Goal: Task Accomplishment & Management: Use online tool/utility

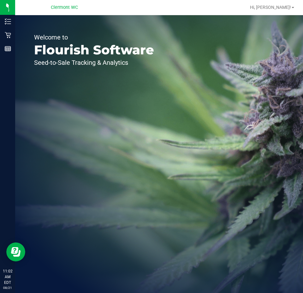
click at [6, 23] on icon at bounding box center [8, 21] width 6 height 6
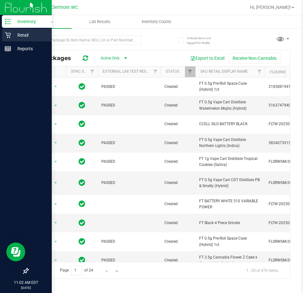
click at [25, 33] on p "Retail" at bounding box center [30, 35] width 38 height 8
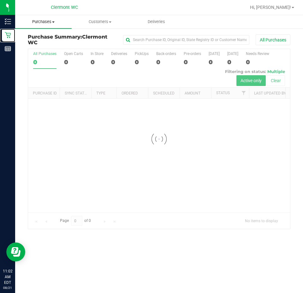
click at [56, 19] on span "Purchases" at bounding box center [43, 22] width 57 height 6
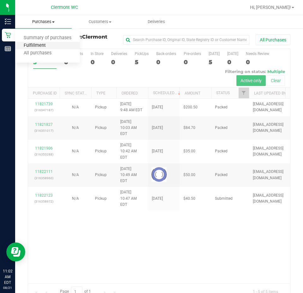
click at [40, 45] on span "Fulfillment" at bounding box center [34, 45] width 39 height 5
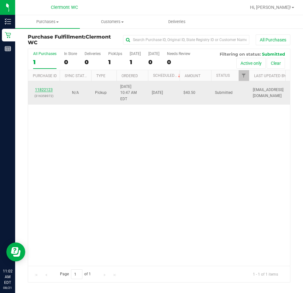
click at [43, 87] on link "11822123" at bounding box center [44, 89] width 18 height 4
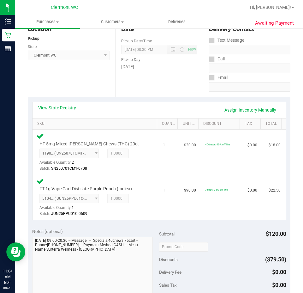
scroll to position [172, 0]
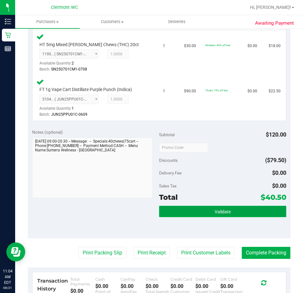
click at [184, 208] on button "Validate" at bounding box center [222, 211] width 127 height 11
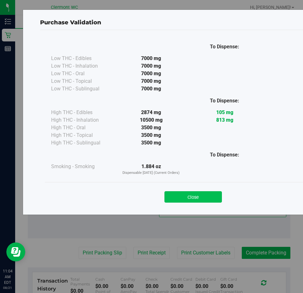
click at [186, 195] on button "Close" at bounding box center [193, 196] width 57 height 11
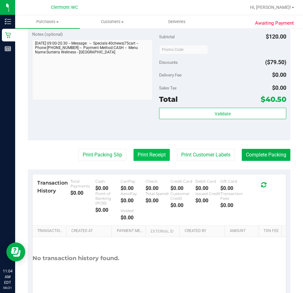
scroll to position [294, 0]
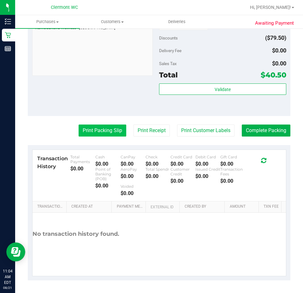
click at [90, 129] on button "Print Packing Slip" at bounding box center [103, 130] width 48 height 12
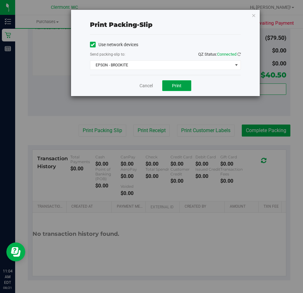
click at [182, 84] on button "Print" at bounding box center [176, 85] width 29 height 11
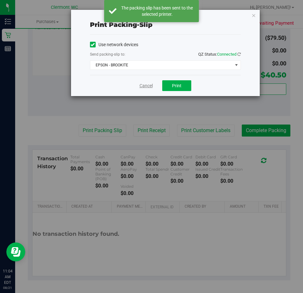
click at [148, 85] on link "Cancel" at bounding box center [146, 85] width 13 height 7
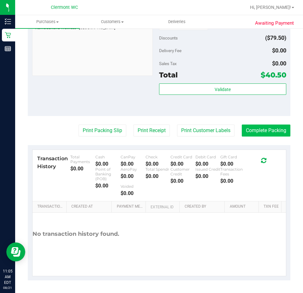
click at [269, 131] on button "Complete Packing" at bounding box center [266, 130] width 49 height 12
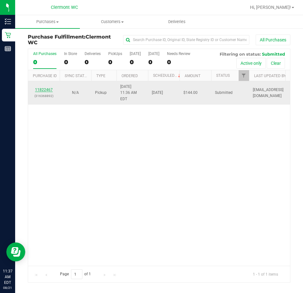
click at [45, 87] on link "11822467" at bounding box center [44, 89] width 18 height 4
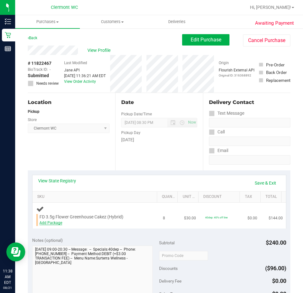
click at [54, 222] on link "Add Package" at bounding box center [50, 222] width 23 height 4
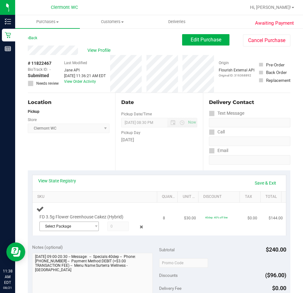
click at [74, 228] on span "Select Package" at bounding box center [65, 226] width 51 height 9
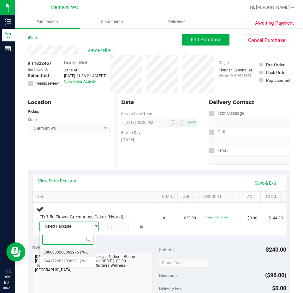
click at [67, 250] on span "3866033260362275" at bounding box center [61, 252] width 35 height 4
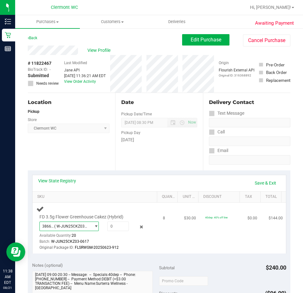
click at [70, 227] on span "( W-JUN25CKZ03-0617 | orig: FLSRWGM-20250623-912 )" at bounding box center [71, 226] width 34 height 4
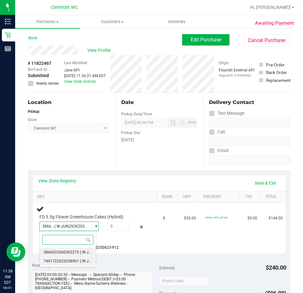
click at [69, 262] on span "7441722622038901" at bounding box center [61, 261] width 35 height 4
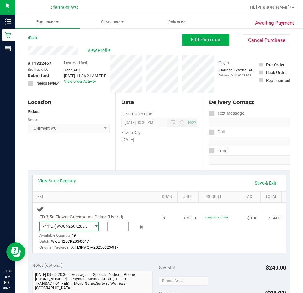
click at [109, 225] on input "text" at bounding box center [118, 226] width 21 height 9
type input "8"
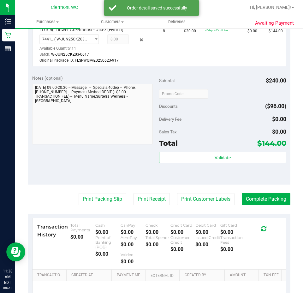
scroll to position [189, 0]
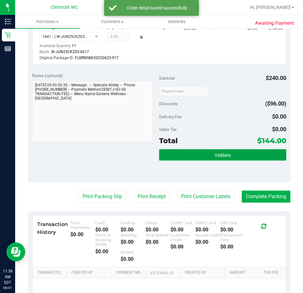
click at [183, 155] on button "Validate" at bounding box center [222, 154] width 127 height 11
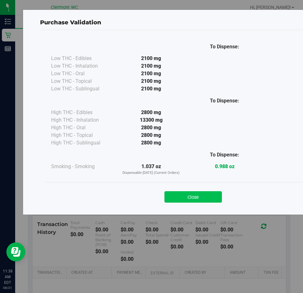
click at [206, 196] on button "Close" at bounding box center [193, 196] width 57 height 11
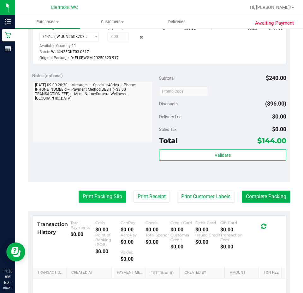
click at [106, 195] on button "Print Packing Slip" at bounding box center [103, 196] width 48 height 12
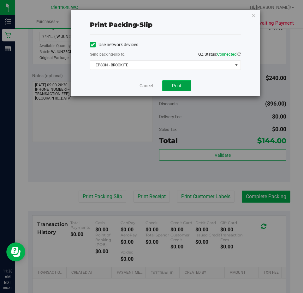
click at [172, 85] on span "Print" at bounding box center [176, 85] width 9 height 5
click at [149, 87] on link "Cancel" at bounding box center [146, 85] width 13 height 7
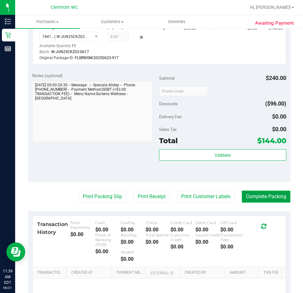
click at [264, 196] on button "Complete Packing" at bounding box center [266, 196] width 49 height 12
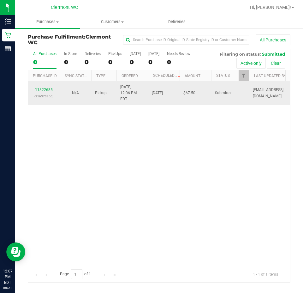
click at [41, 90] on link "11822685" at bounding box center [44, 89] width 18 height 4
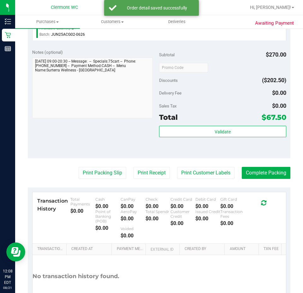
scroll to position [304, 0]
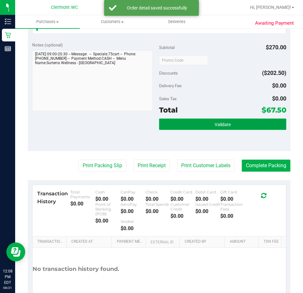
click at [185, 121] on button "Validate" at bounding box center [222, 123] width 127 height 11
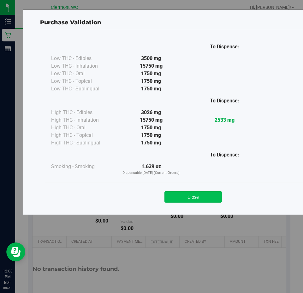
click at [203, 201] on button "Close" at bounding box center [193, 196] width 57 height 11
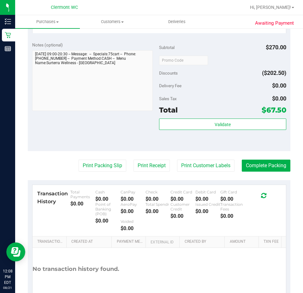
click at [200, 195] on div "Debit Card $0.00" at bounding box center [207, 195] width 25 height 12
click at [101, 167] on button "Print Packing Slip" at bounding box center [103, 165] width 48 height 12
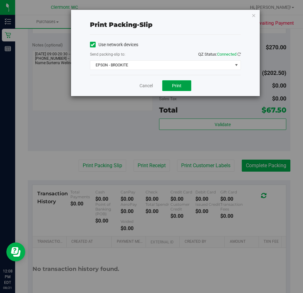
click at [181, 82] on button "Print" at bounding box center [176, 85] width 29 height 11
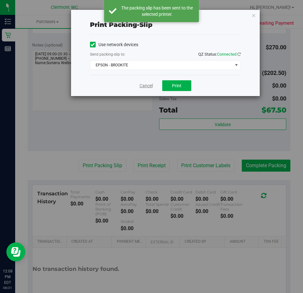
click at [151, 86] on link "Cancel" at bounding box center [146, 85] width 13 height 7
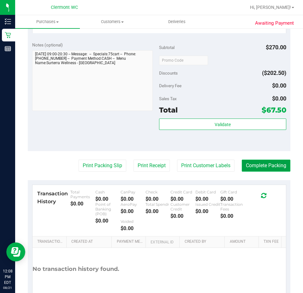
click at [260, 166] on button "Complete Packing" at bounding box center [266, 165] width 49 height 12
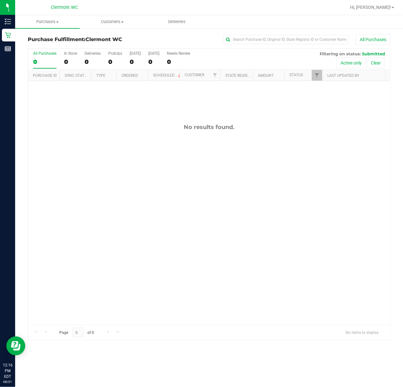
click at [155, 189] on div "No results found." at bounding box center [209, 224] width 362 height 286
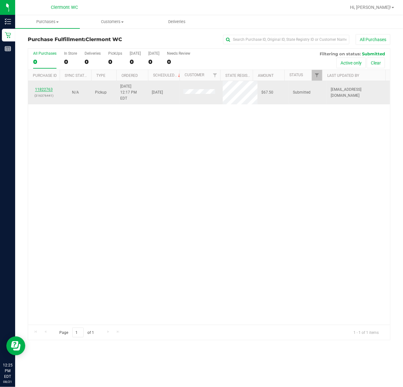
click at [44, 87] on link "11822763" at bounding box center [44, 89] width 18 height 4
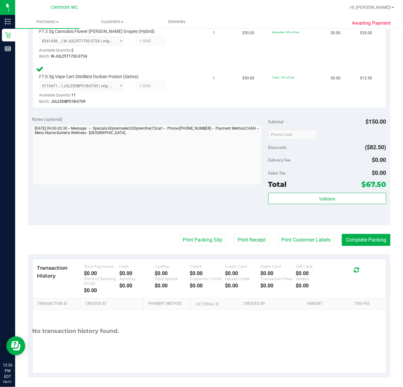
scroll to position [234, 0]
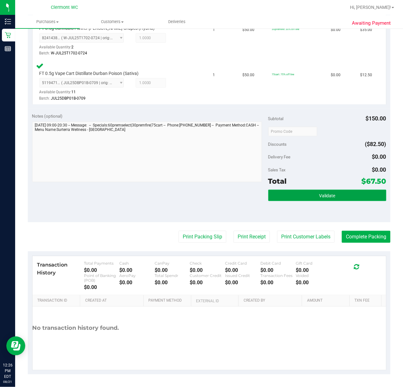
click at [299, 193] on button "Validate" at bounding box center [327, 194] width 118 height 11
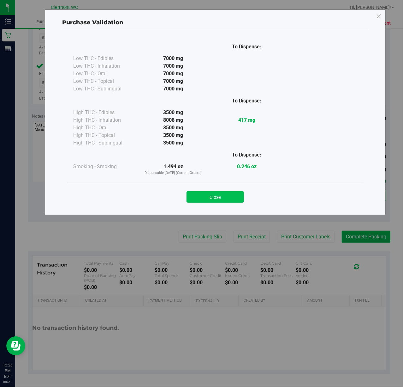
click at [217, 195] on button "Close" at bounding box center [215, 196] width 57 height 11
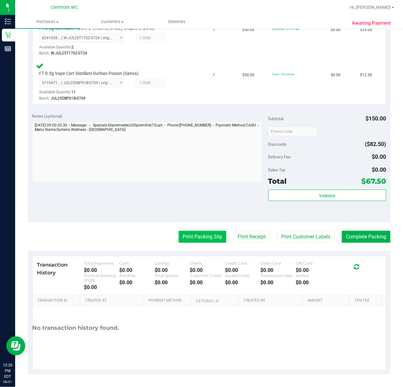
click at [195, 237] on button "Print Packing Slip" at bounding box center [203, 237] width 48 height 12
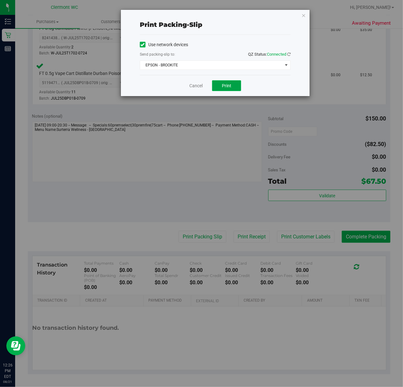
click at [227, 86] on span "Print" at bounding box center [226, 85] width 9 height 5
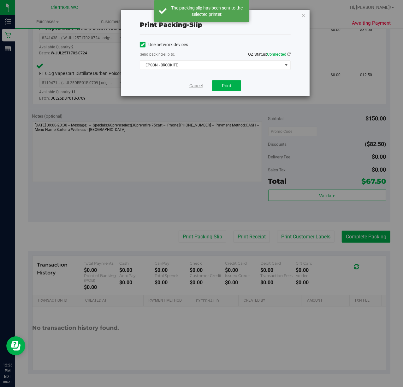
click at [197, 83] on link "Cancel" at bounding box center [195, 85] width 13 height 7
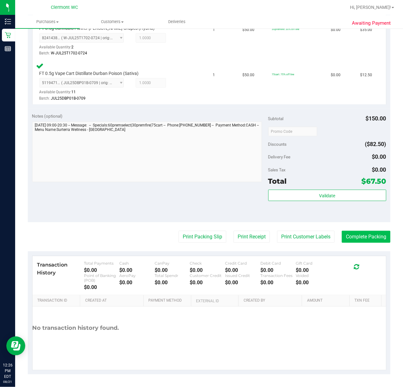
click at [303, 234] on button "Complete Packing" at bounding box center [366, 237] width 49 height 12
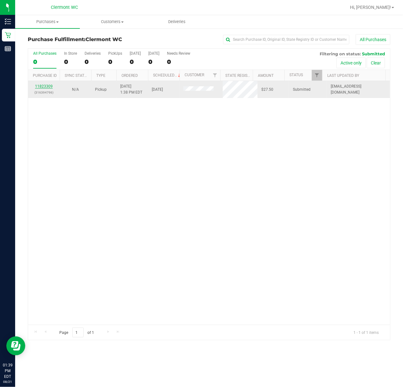
click at [48, 87] on link "11823309" at bounding box center [44, 86] width 18 height 4
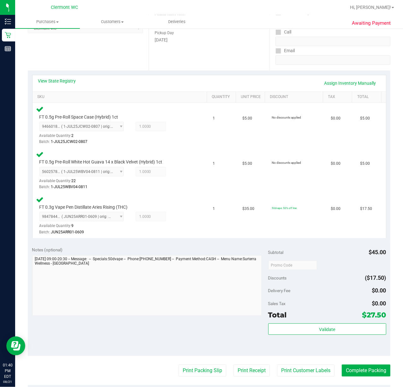
scroll to position [234, 0]
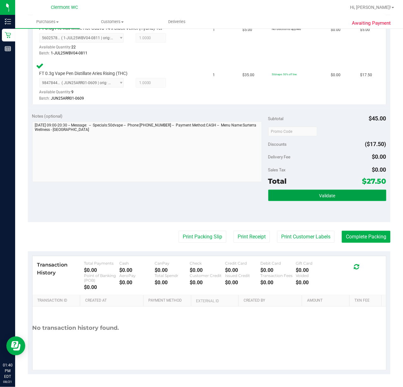
click at [303, 200] on button "Validate" at bounding box center [327, 194] width 118 height 11
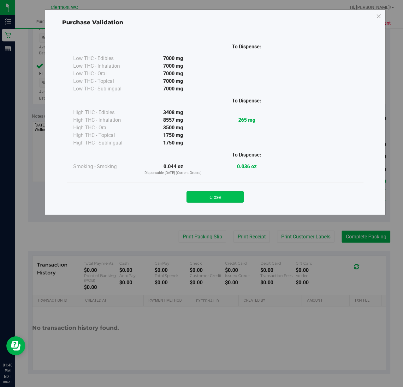
click at [209, 194] on button "Close" at bounding box center [215, 196] width 57 height 11
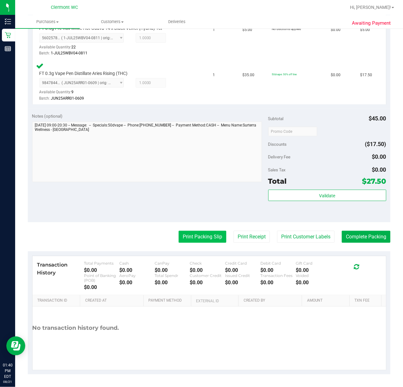
click at [192, 235] on button "Print Packing Slip" at bounding box center [203, 237] width 48 height 12
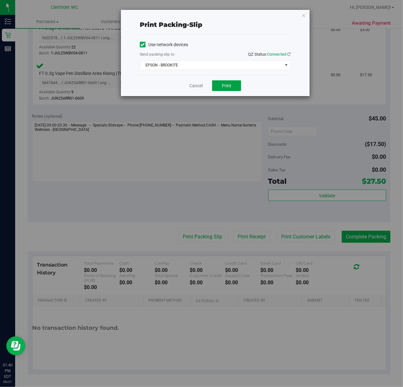
click at [222, 87] on span "Print" at bounding box center [226, 85] width 9 height 5
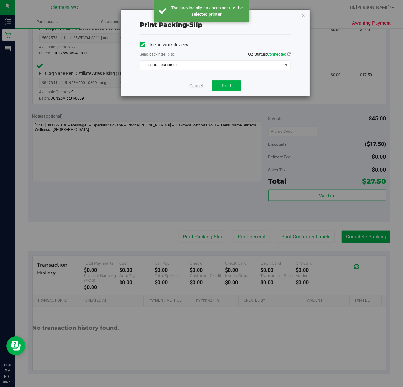
click at [190, 85] on link "Cancel" at bounding box center [195, 85] width 13 height 7
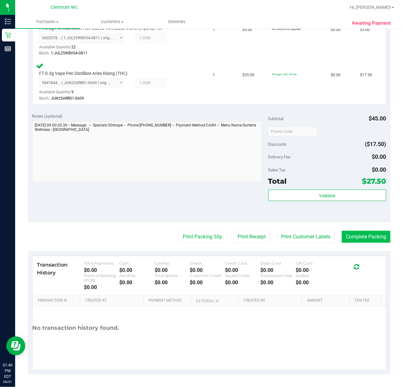
click at [303, 238] on button "Complete Packing" at bounding box center [366, 237] width 49 height 12
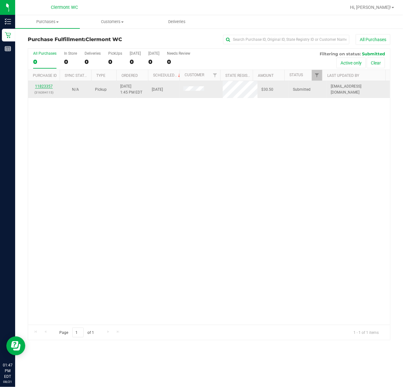
click at [46, 87] on link "11823357" at bounding box center [44, 86] width 18 height 4
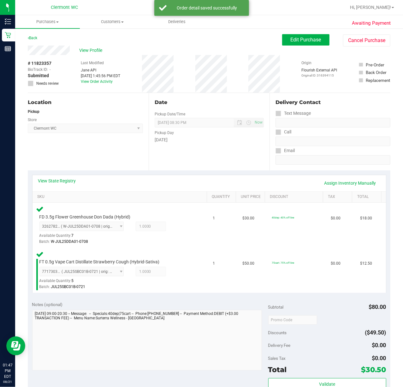
scroll to position [189, 0]
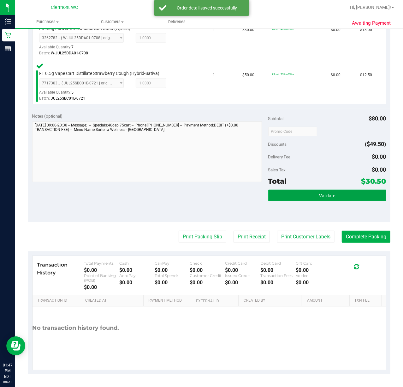
click at [303, 191] on button "Validate" at bounding box center [327, 194] width 118 height 11
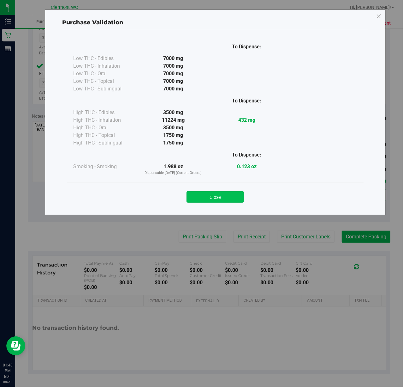
click at [223, 200] on button "Close" at bounding box center [215, 196] width 57 height 11
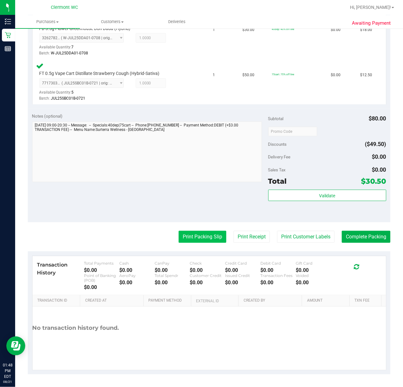
click at [196, 236] on button "Print Packing Slip" at bounding box center [203, 237] width 48 height 12
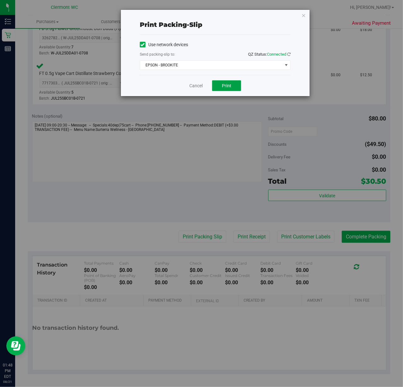
click at [230, 85] on span "Print" at bounding box center [226, 85] width 9 height 5
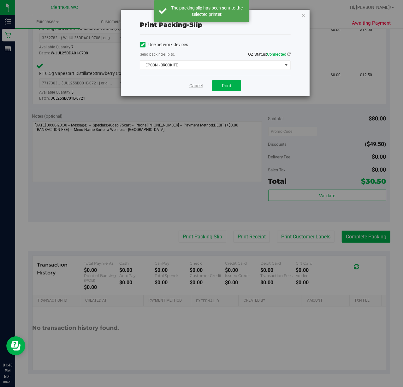
click at [201, 84] on link "Cancel" at bounding box center [195, 85] width 13 height 7
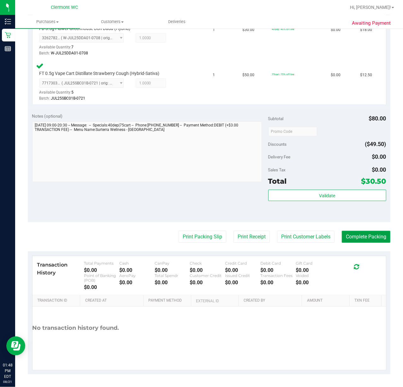
click at [303, 235] on button "Complete Packing" at bounding box center [366, 237] width 49 height 12
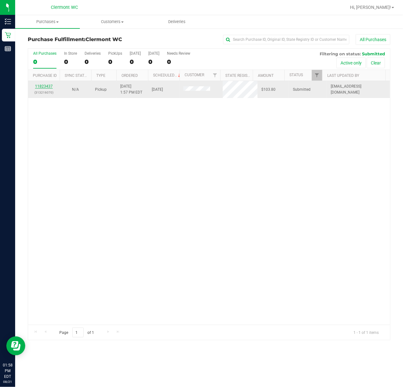
click at [45, 87] on link "11823437" at bounding box center [44, 86] width 18 height 4
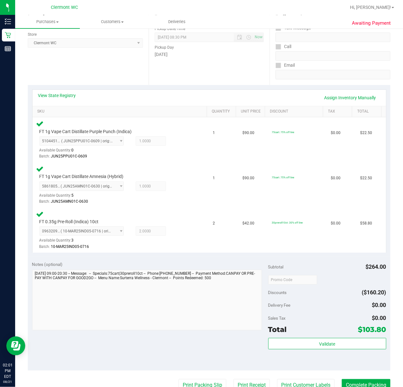
scroll to position [234, 0]
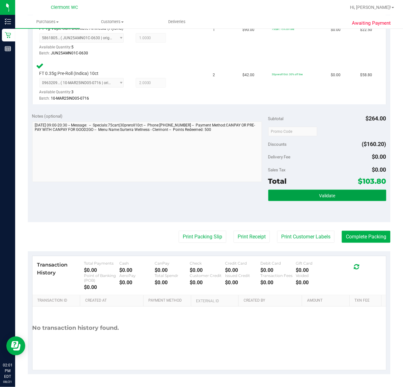
click at [294, 196] on button "Validate" at bounding box center [327, 194] width 118 height 11
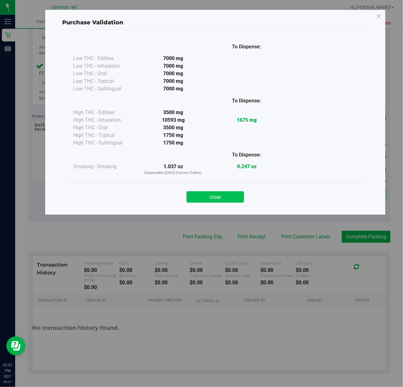
click at [215, 195] on button "Close" at bounding box center [215, 196] width 57 height 11
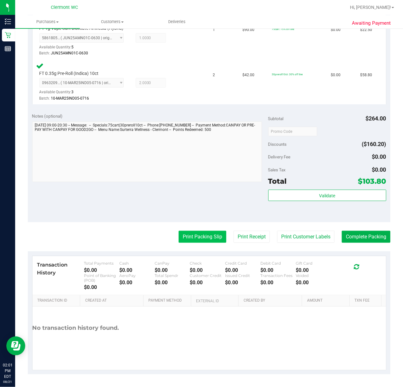
click at [196, 237] on button "Print Packing Slip" at bounding box center [203, 237] width 48 height 12
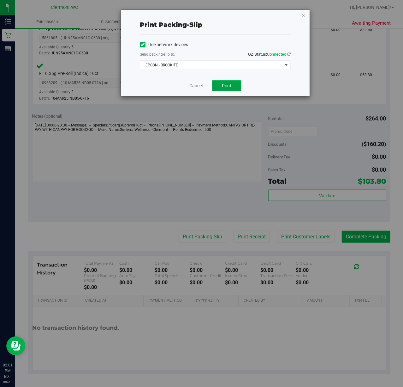
click at [233, 84] on button "Print" at bounding box center [226, 85] width 29 height 11
click at [198, 83] on link "Cancel" at bounding box center [195, 85] width 13 height 7
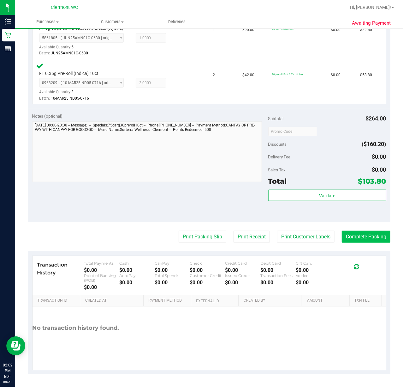
click at [303, 237] on button "Complete Packing" at bounding box center [366, 237] width 49 height 12
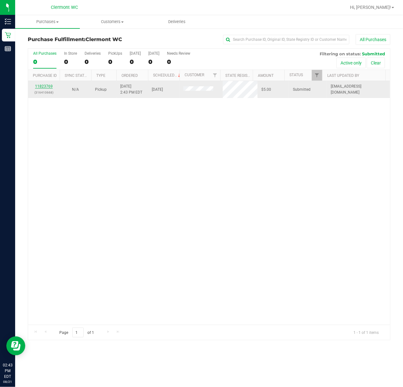
click at [47, 87] on link "11823769" at bounding box center [44, 86] width 18 height 4
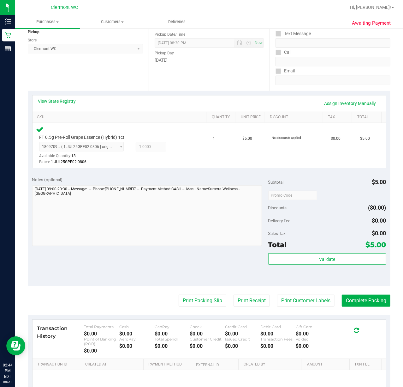
scroll to position [143, 0]
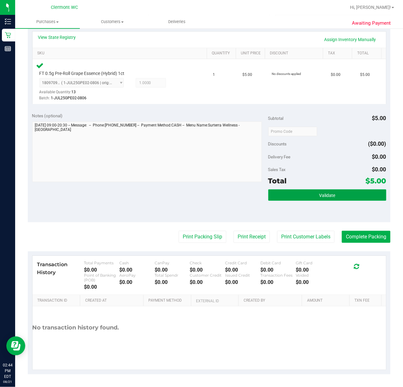
click at [275, 196] on button "Validate" at bounding box center [327, 194] width 118 height 11
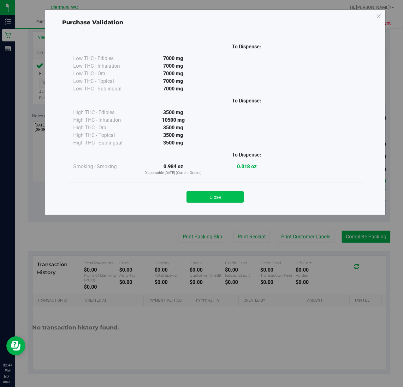
click at [229, 196] on button "Close" at bounding box center [215, 196] width 57 height 11
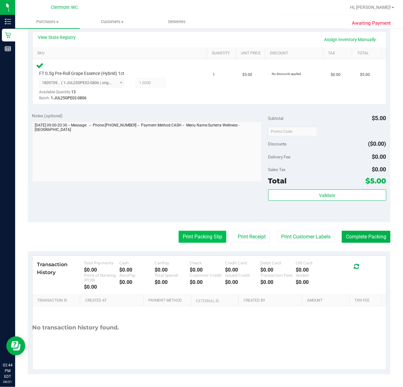
click at [193, 238] on button "Print Packing Slip" at bounding box center [203, 237] width 48 height 12
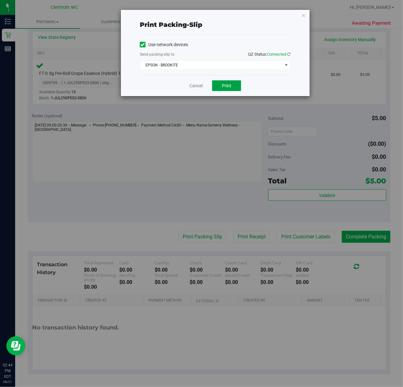
click at [228, 83] on span "Print" at bounding box center [226, 85] width 9 height 5
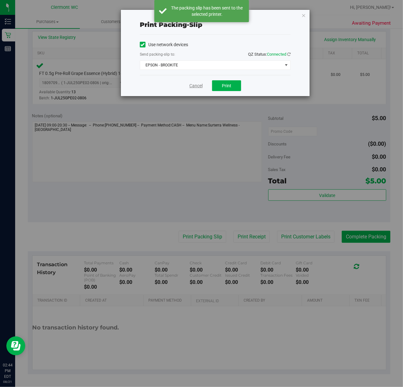
click at [196, 83] on link "Cancel" at bounding box center [195, 85] width 13 height 7
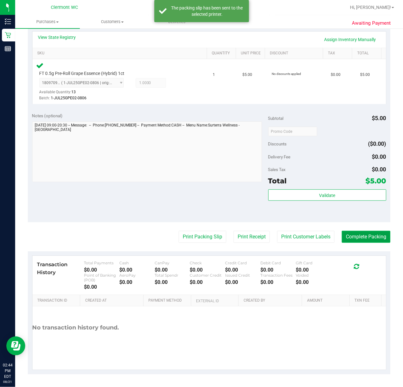
click at [303, 232] on button "Complete Packing" at bounding box center [366, 237] width 49 height 12
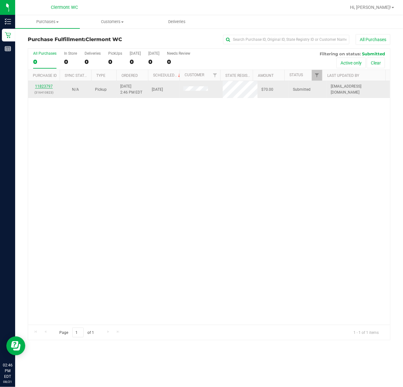
click at [47, 87] on link "11823797" at bounding box center [44, 86] width 18 height 4
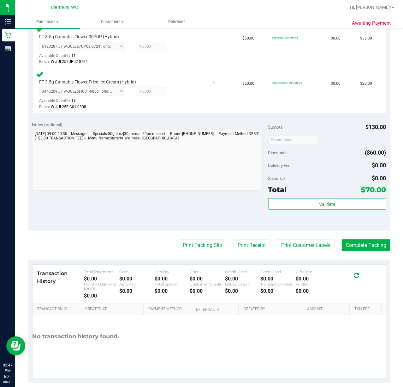
scroll to position [234, 0]
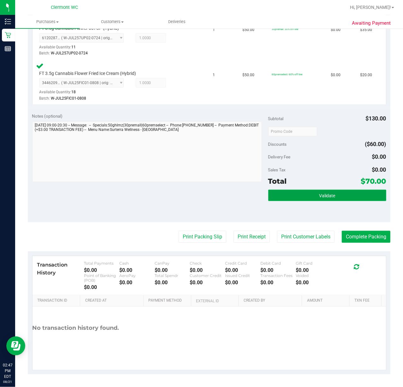
click at [303, 195] on button "Validate" at bounding box center [327, 194] width 118 height 11
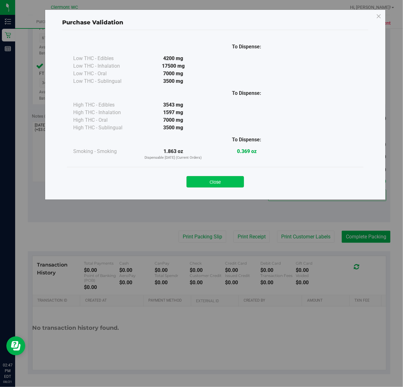
click at [212, 184] on button "Close" at bounding box center [215, 181] width 57 height 11
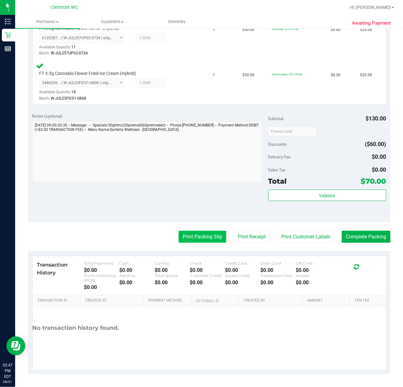
click at [196, 238] on button "Print Packing Slip" at bounding box center [203, 237] width 48 height 12
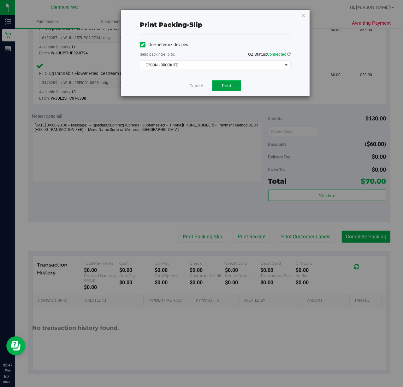
click at [233, 89] on button "Print" at bounding box center [226, 85] width 29 height 11
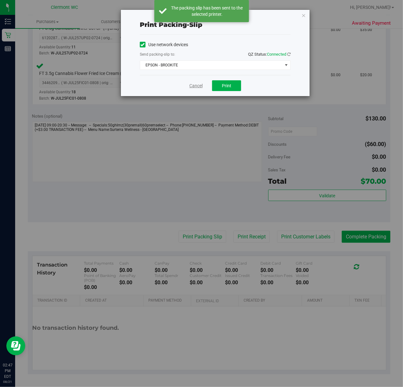
click at [194, 84] on link "Cancel" at bounding box center [195, 85] width 13 height 7
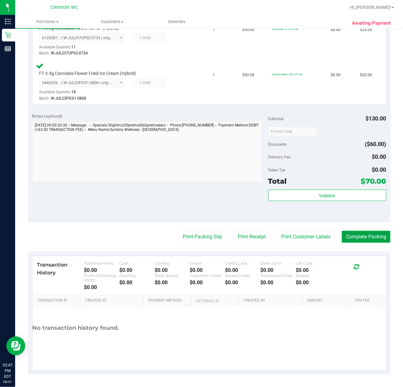
click at [303, 238] on button "Complete Packing" at bounding box center [366, 237] width 49 height 12
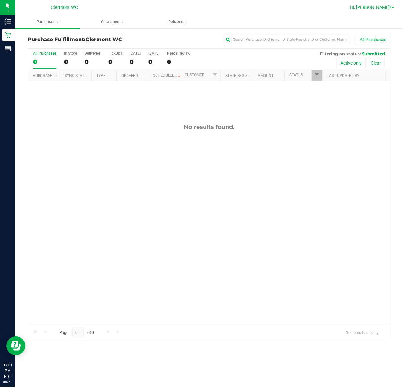
click at [303, 5] on span "Hi, [PERSON_NAME]!" at bounding box center [370, 7] width 41 height 5
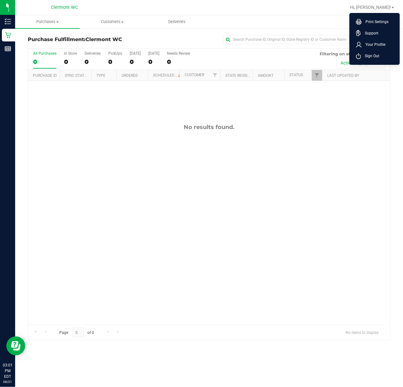
click at [303, 62] on ul "Print Settings Support Your Profile Sign Out" at bounding box center [375, 39] width 51 height 52
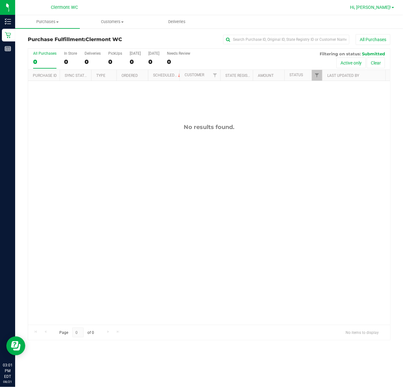
click at [303, 6] on span "Hi, [PERSON_NAME]!" at bounding box center [370, 7] width 41 height 5
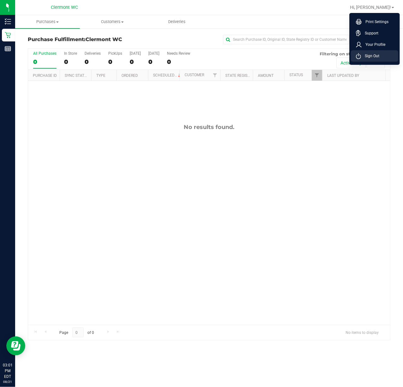
click at [303, 56] on span "Sign Out" at bounding box center [370, 56] width 18 height 6
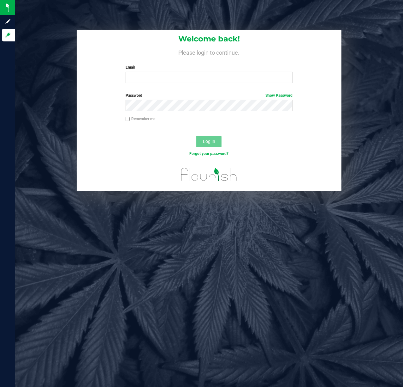
click at [178, 69] on label "Email" at bounding box center [209, 67] width 167 height 6
click at [178, 72] on input "Email" at bounding box center [209, 77] width 167 height 11
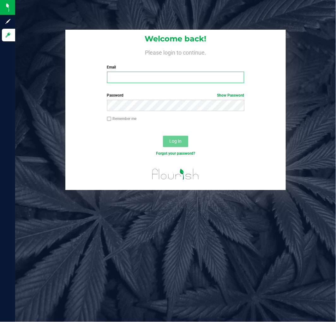
click at [141, 80] on input "Email" at bounding box center [175, 77] width 137 height 11
type input "[EMAIL_ADDRESS][DOMAIN_NAME]"
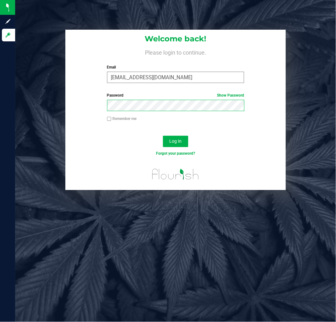
click at [163, 136] on button "Log In" at bounding box center [175, 141] width 25 height 11
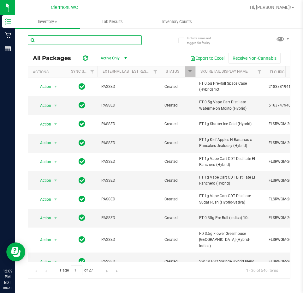
click at [75, 40] on input "text" at bounding box center [85, 39] width 114 height 9
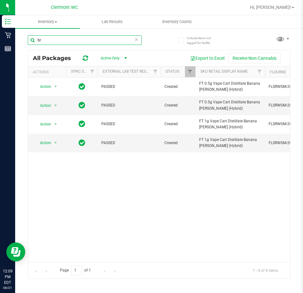
type input "b"
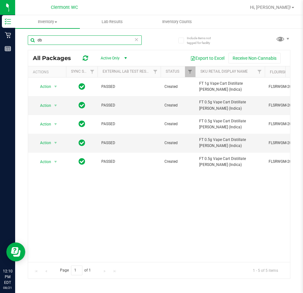
type input "d"
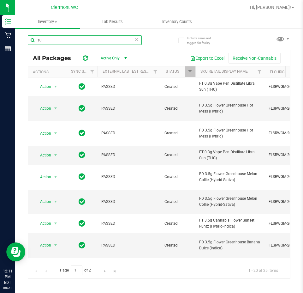
type input "s"
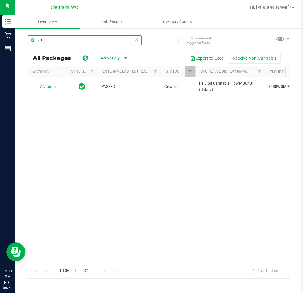
type input "7"
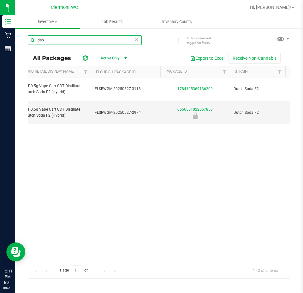
scroll to position [0, 193]
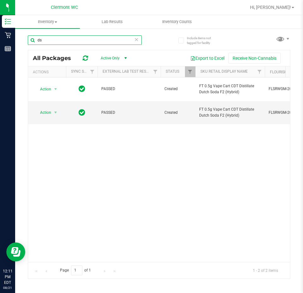
type input "d"
type input "g"
type input "l"
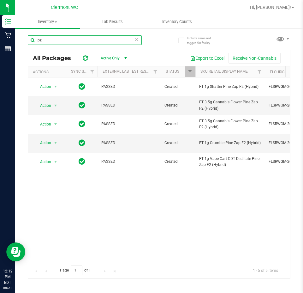
type input "p"
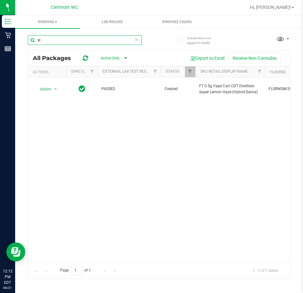
type input "s"
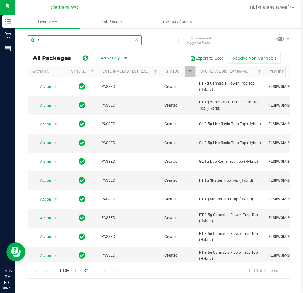
type input "t"
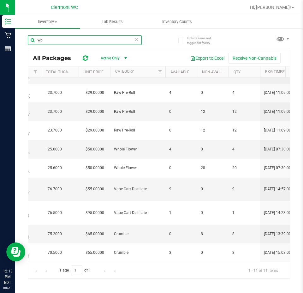
type input "w"
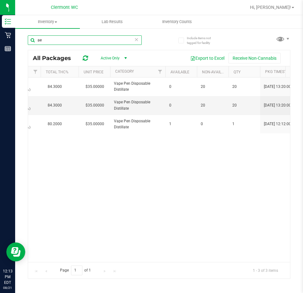
type input "a"
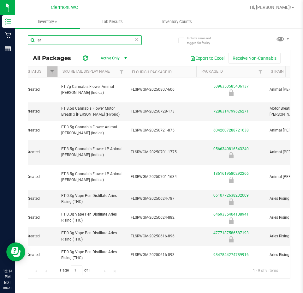
type input "a"
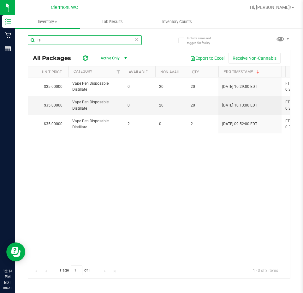
type input "l"
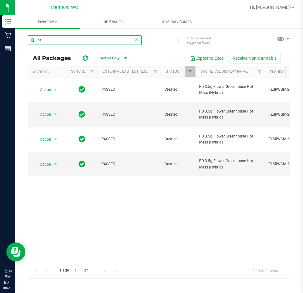
type input "h"
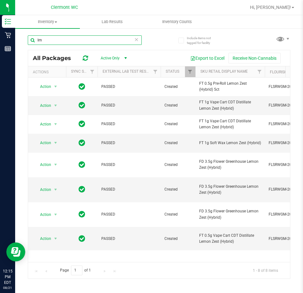
type input "l"
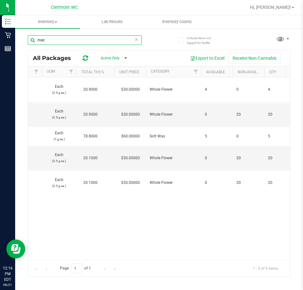
type input "mec"
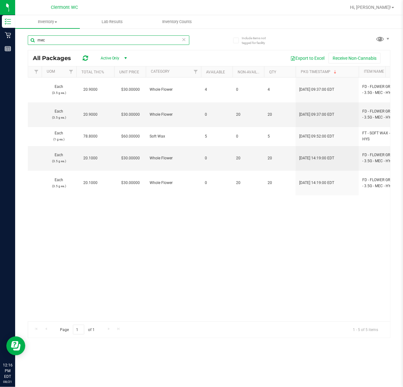
scroll to position [0, 417]
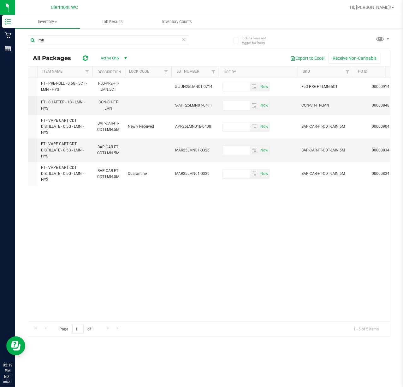
scroll to position [0, 565]
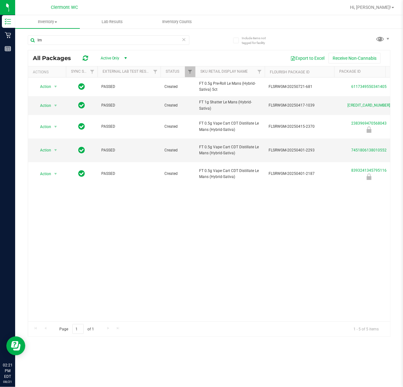
type input "l"
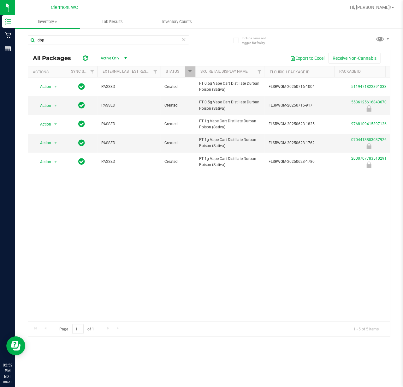
type input "dbp"
